Goal: Information Seeking & Learning: Check status

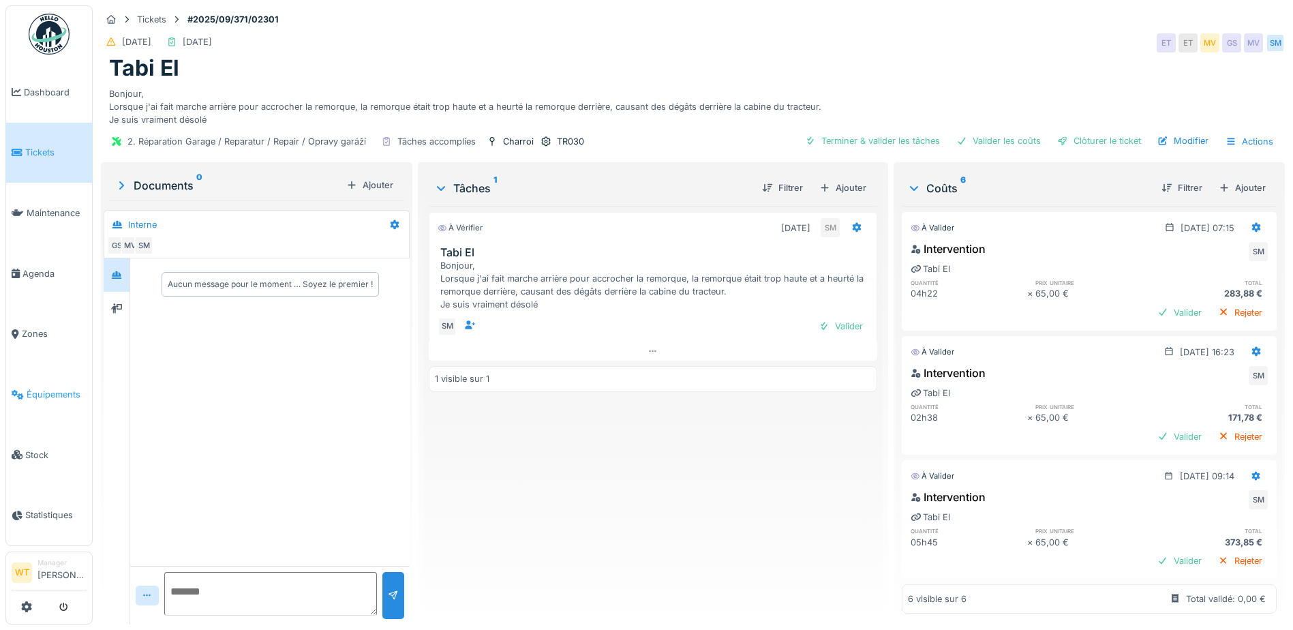
click at [46, 388] on span "Équipements" at bounding box center [57, 394] width 60 height 13
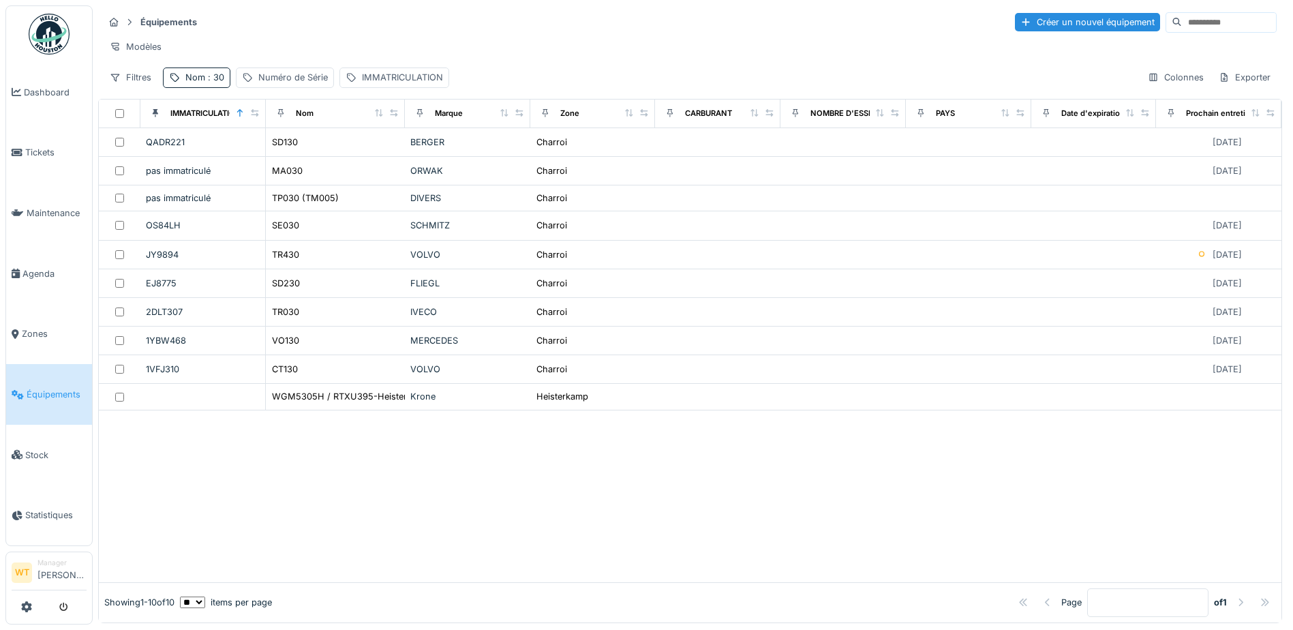
click at [190, 84] on div "Nom : 30" at bounding box center [204, 77] width 39 height 13
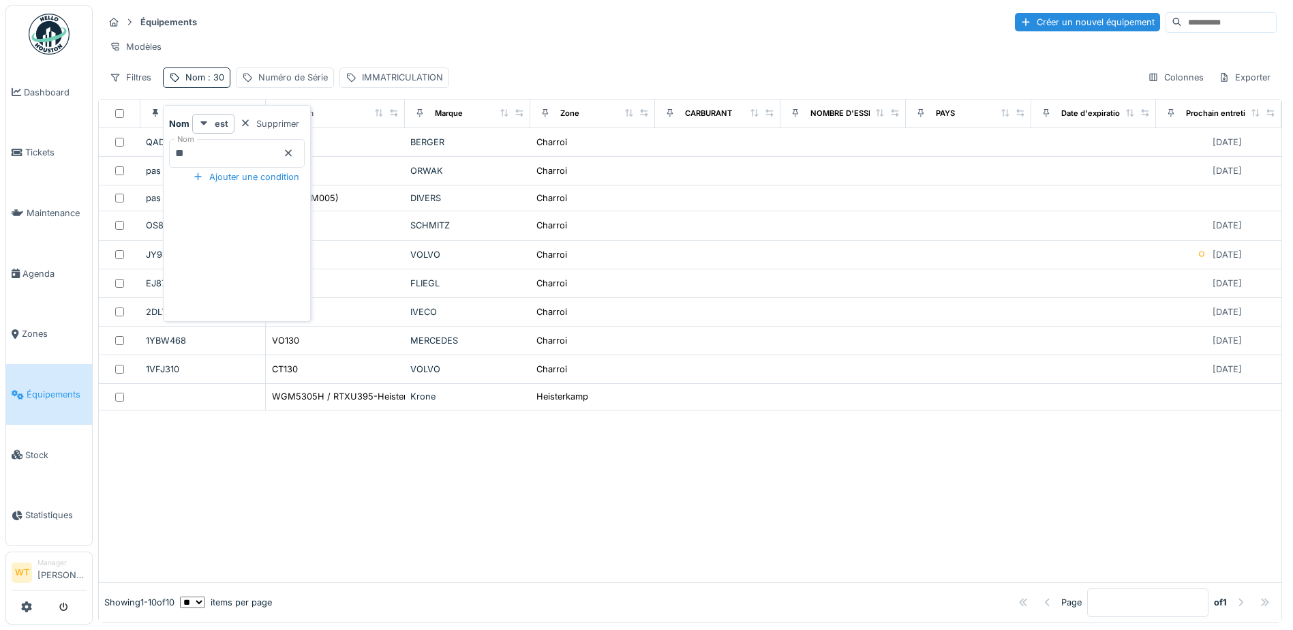
click at [294, 152] on icon at bounding box center [288, 153] width 11 height 9
click at [229, 153] on input "Nom" at bounding box center [237, 153] width 136 height 29
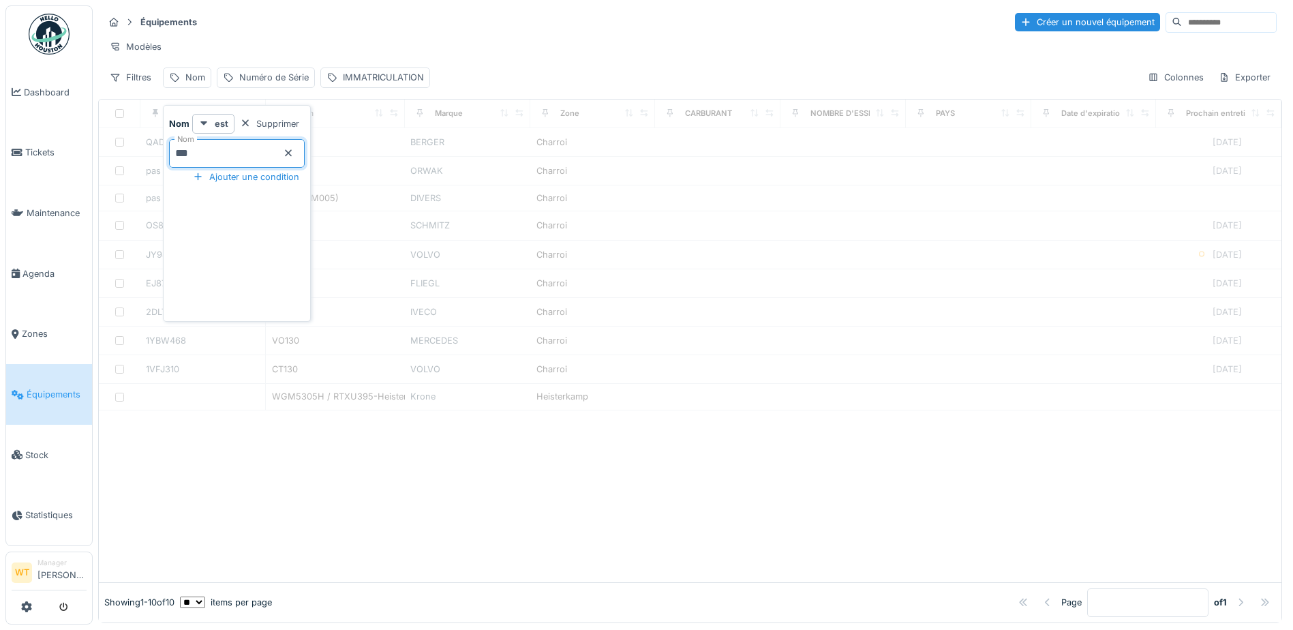
type input "***"
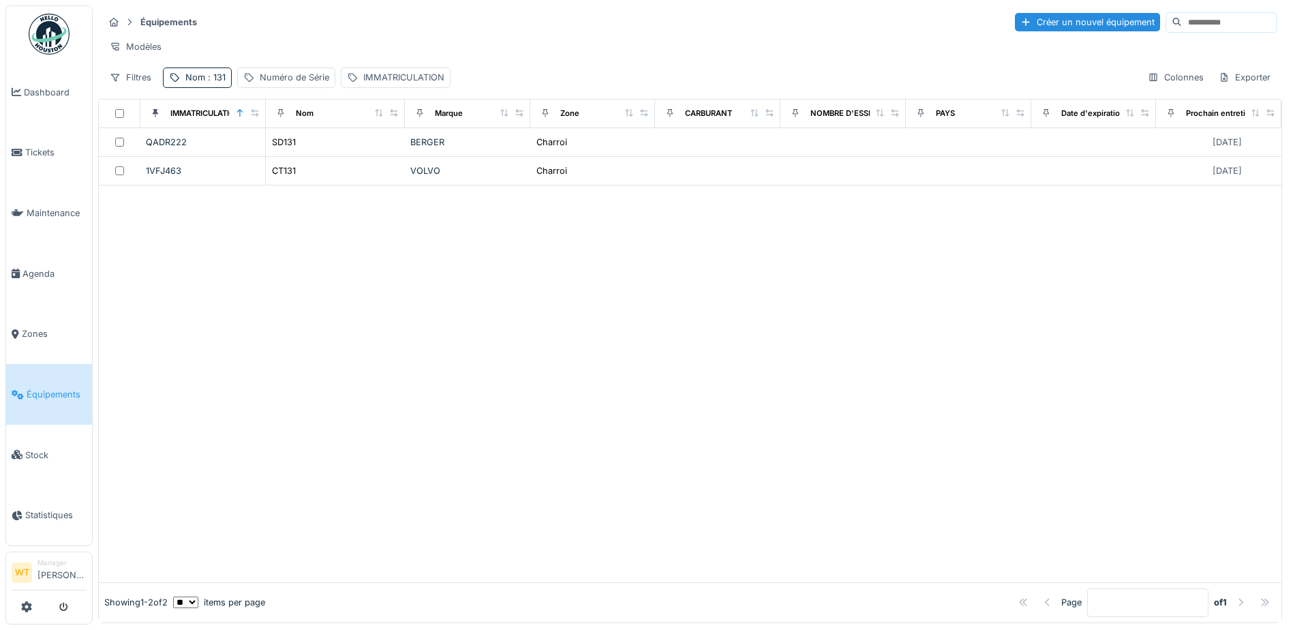
click at [299, 36] on div "Équipements Créer un nouvel équipement Modèles Filtres Nom : 131 Numéro de Séri…" at bounding box center [690, 49] width 1184 height 88
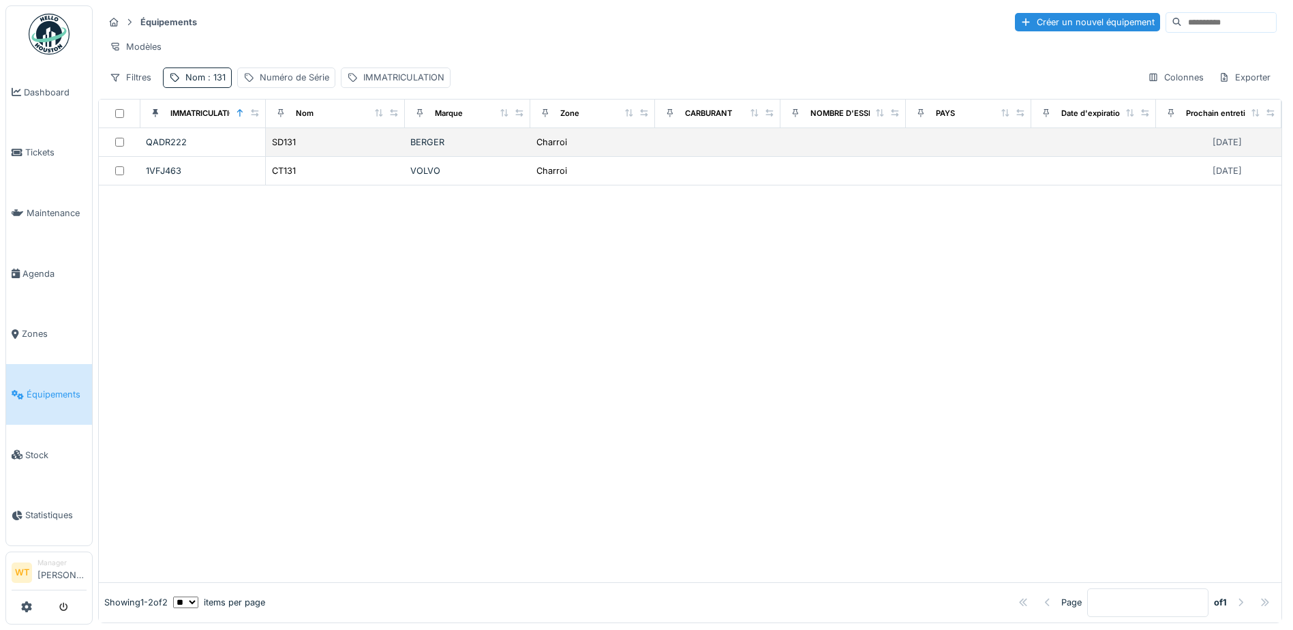
click at [314, 149] on div "SD131" at bounding box center [335, 142] width 128 height 14
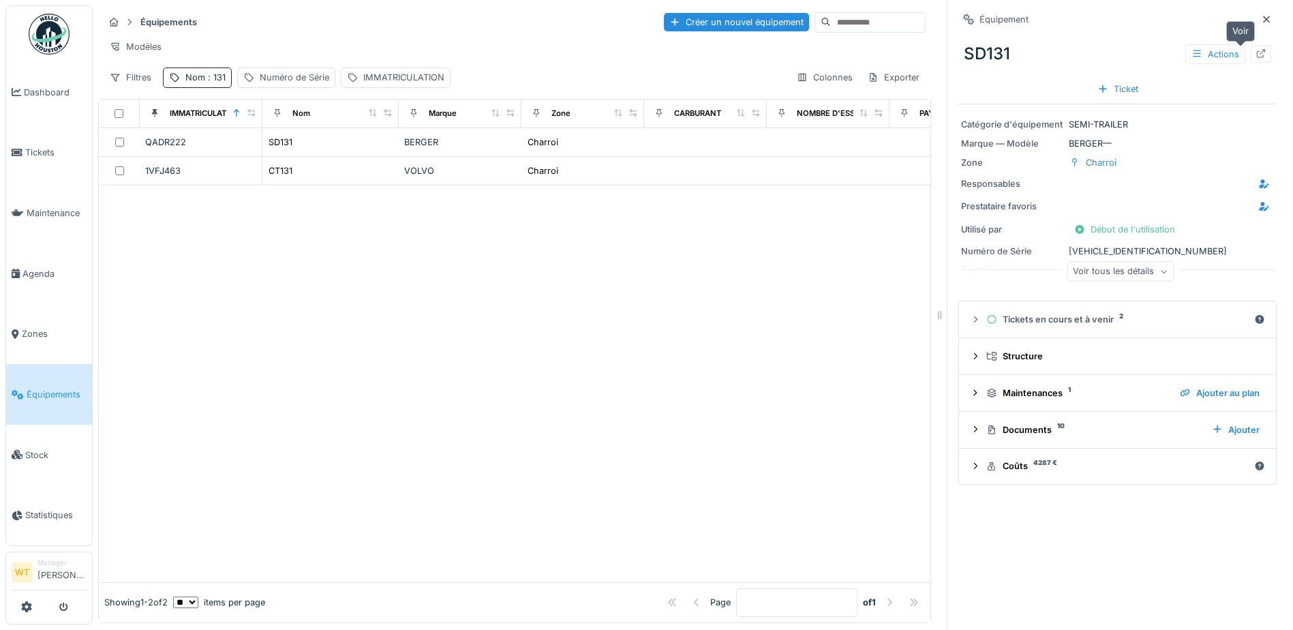
click at [1257, 50] on icon at bounding box center [1261, 53] width 9 height 9
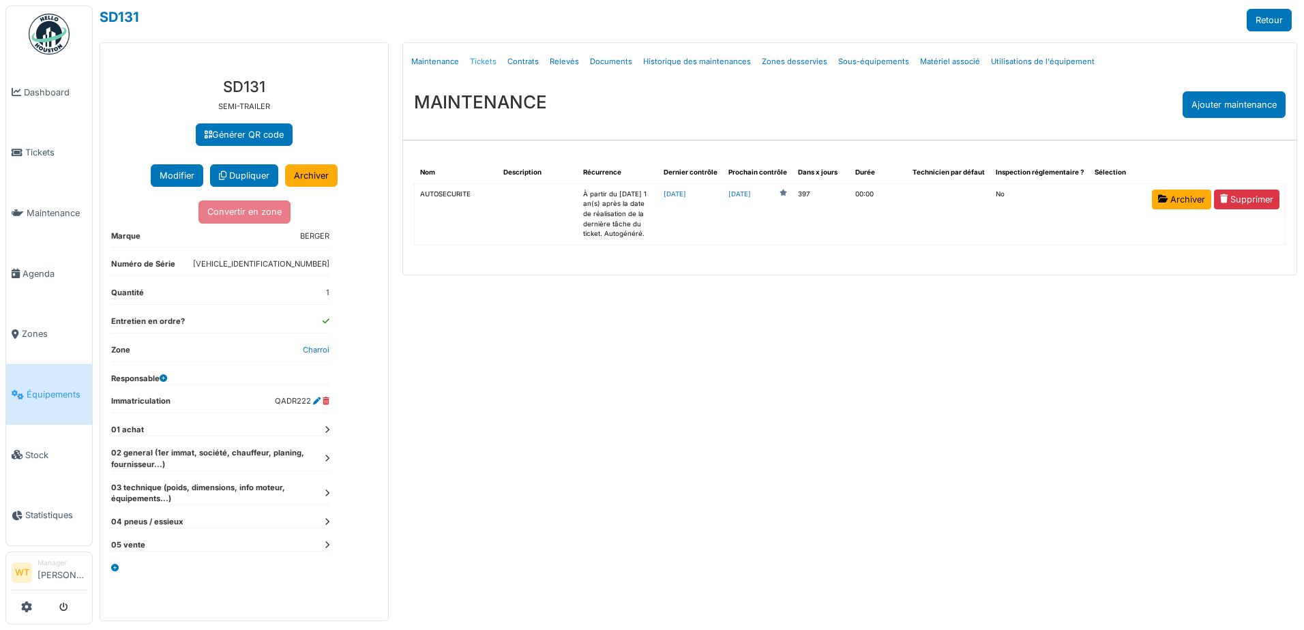
click at [479, 59] on link "Tickets" at bounding box center [482, 62] width 37 height 32
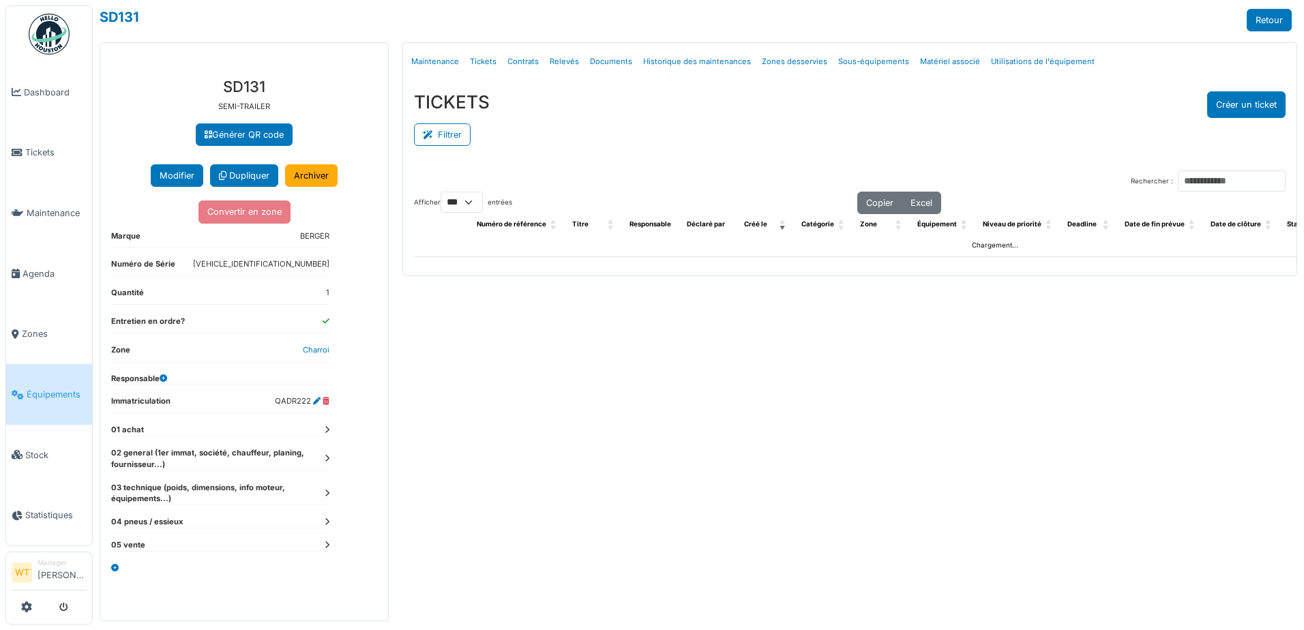
select select "***"
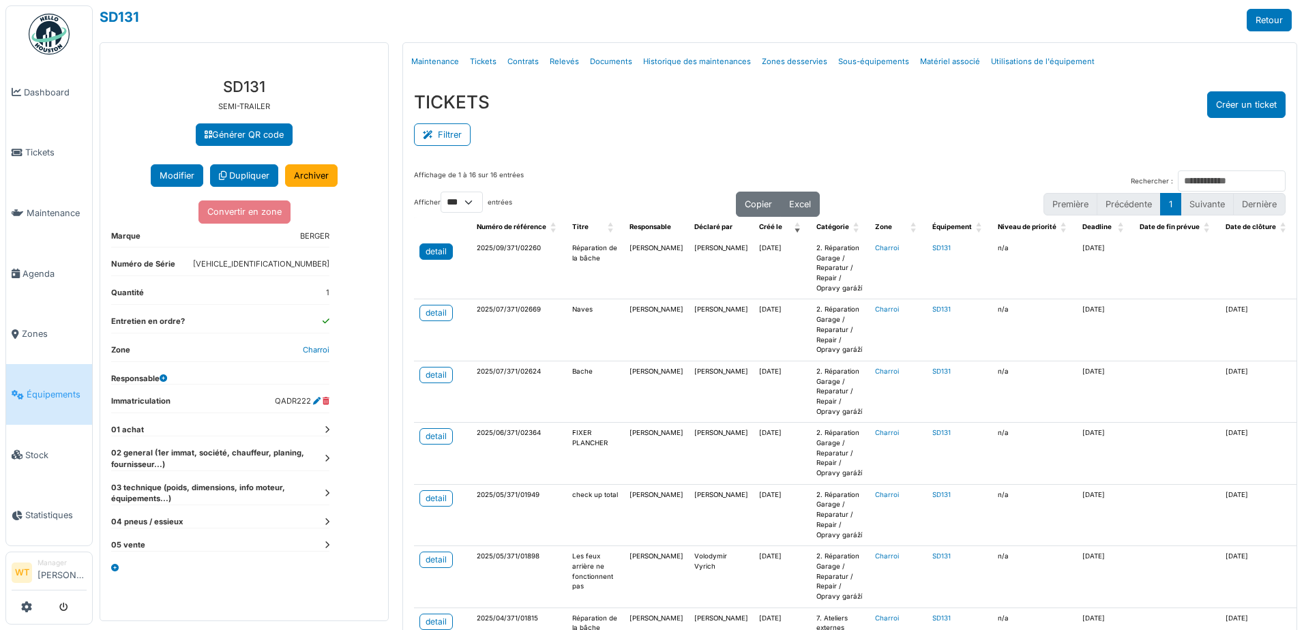
click at [432, 256] on div "detail" at bounding box center [435, 251] width 21 height 12
